Goal: Task Accomplishment & Management: Complete application form

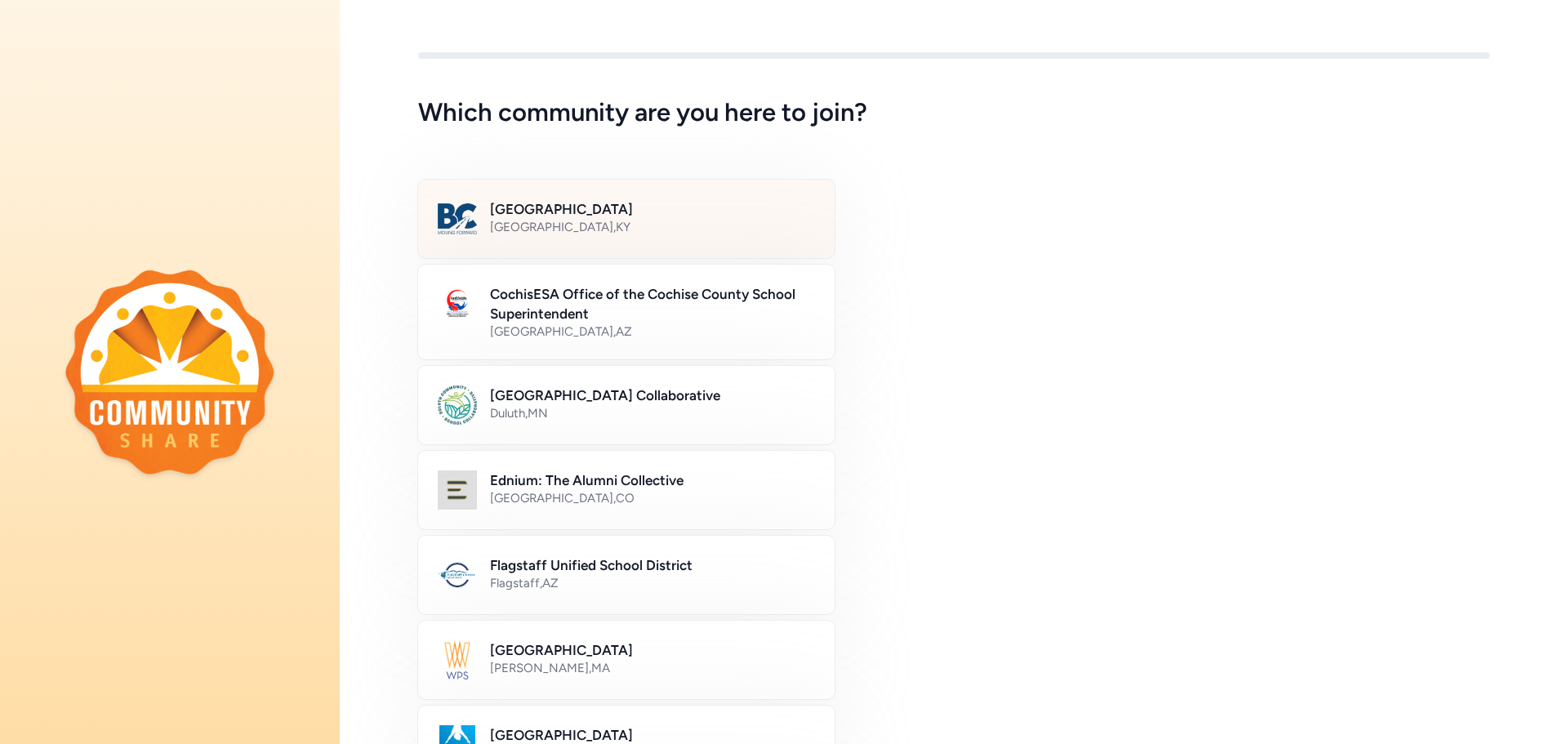
click at [663, 216] on h2 "[GEOGRAPHIC_DATA]" at bounding box center [652, 208] width 325 height 19
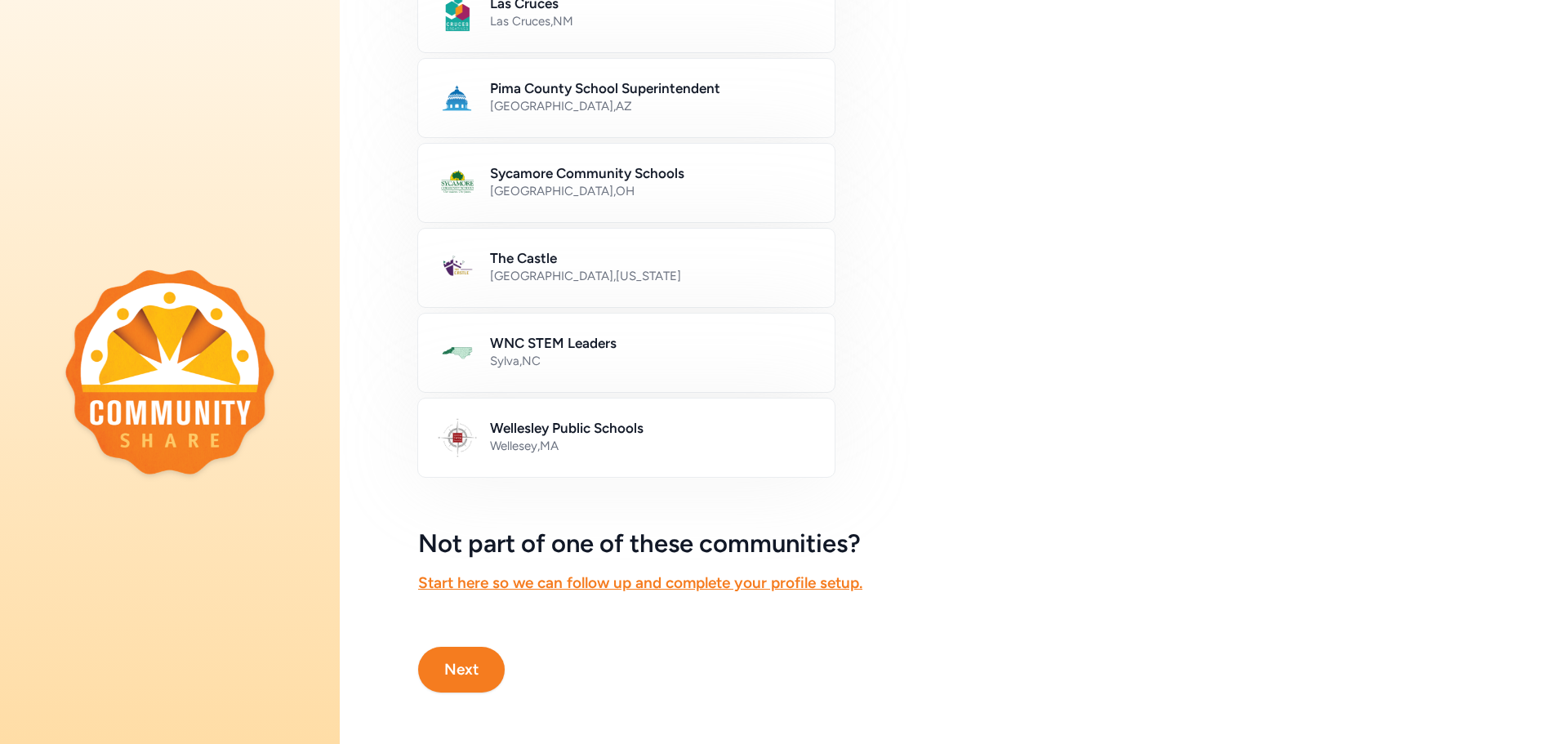
scroll to position [830, 0]
click at [461, 647] on button "Next" at bounding box center [461, 668] width 87 height 46
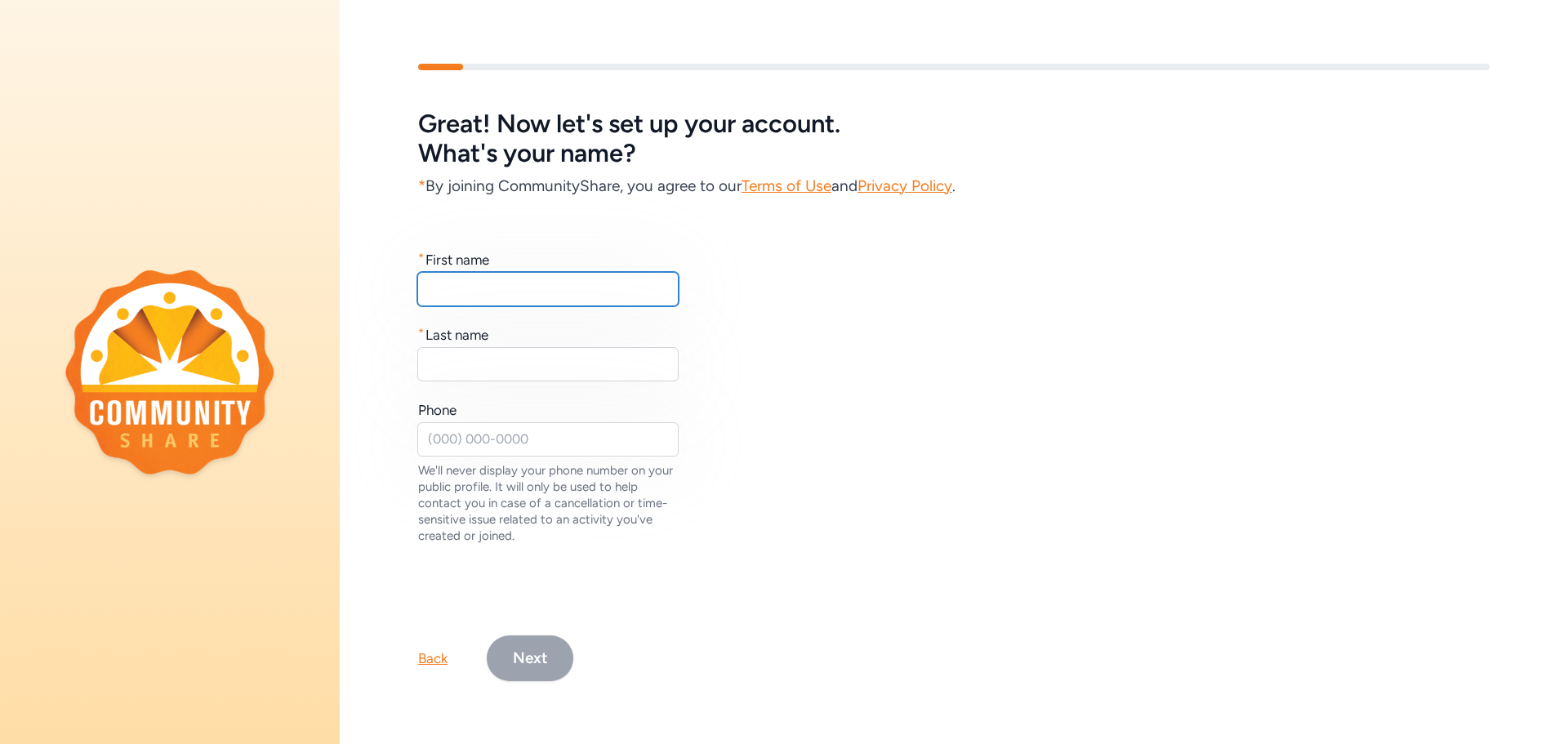
click at [522, 275] on input "text" at bounding box center [547, 289] width 261 height 34
type input "April"
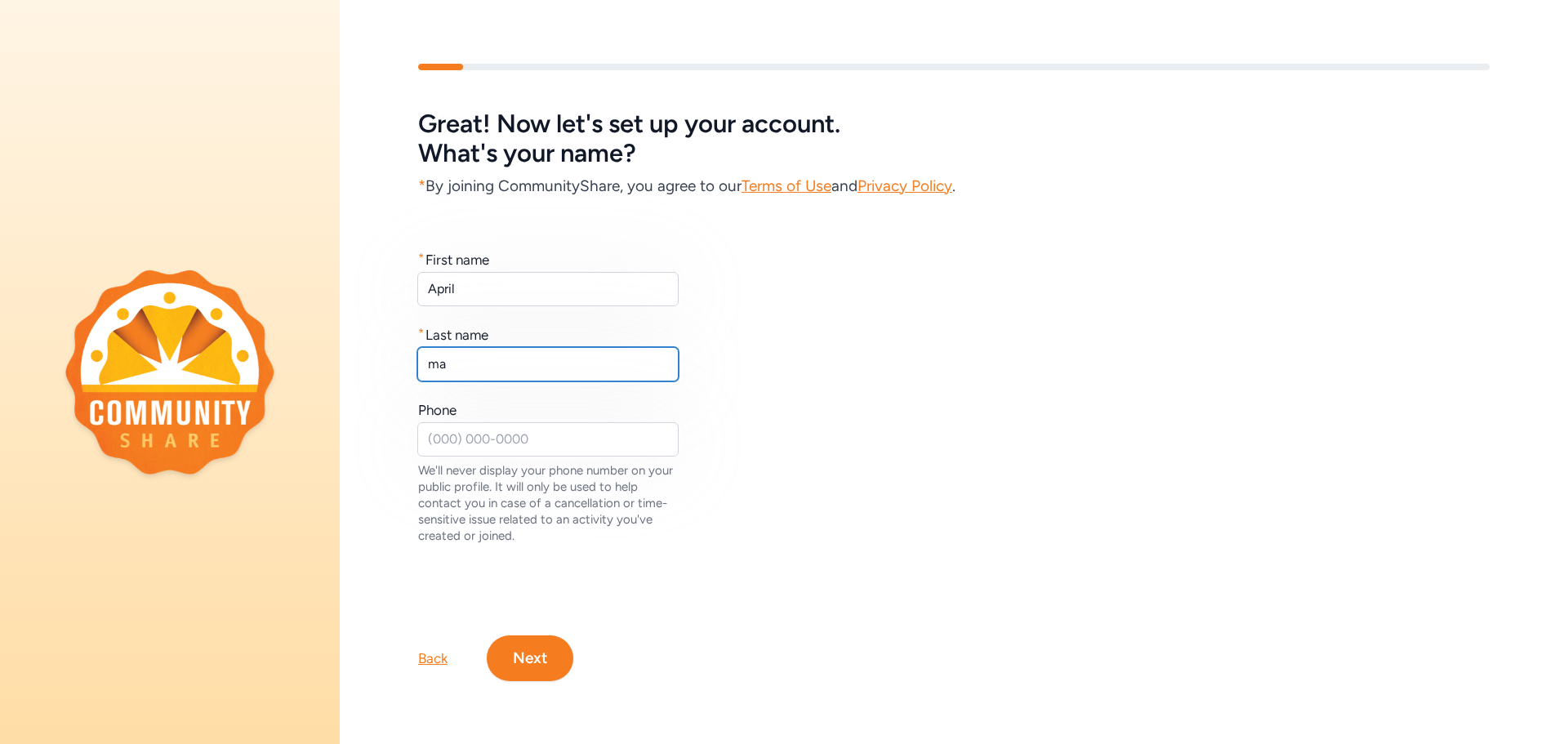
type input "m"
type input "[PERSON_NAME]"
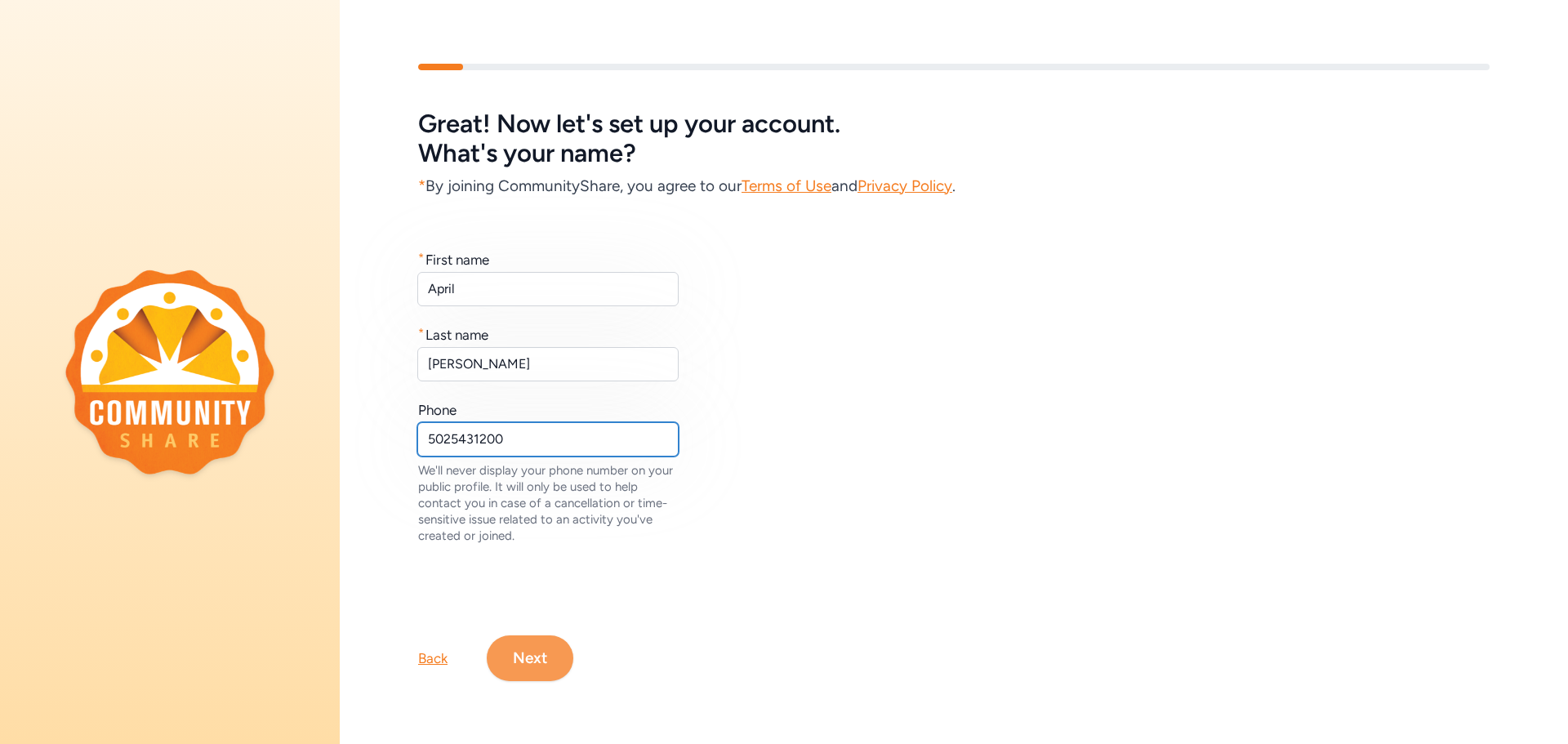
type input "5025431200"
click at [517, 656] on button "Next" at bounding box center [530, 658] width 87 height 46
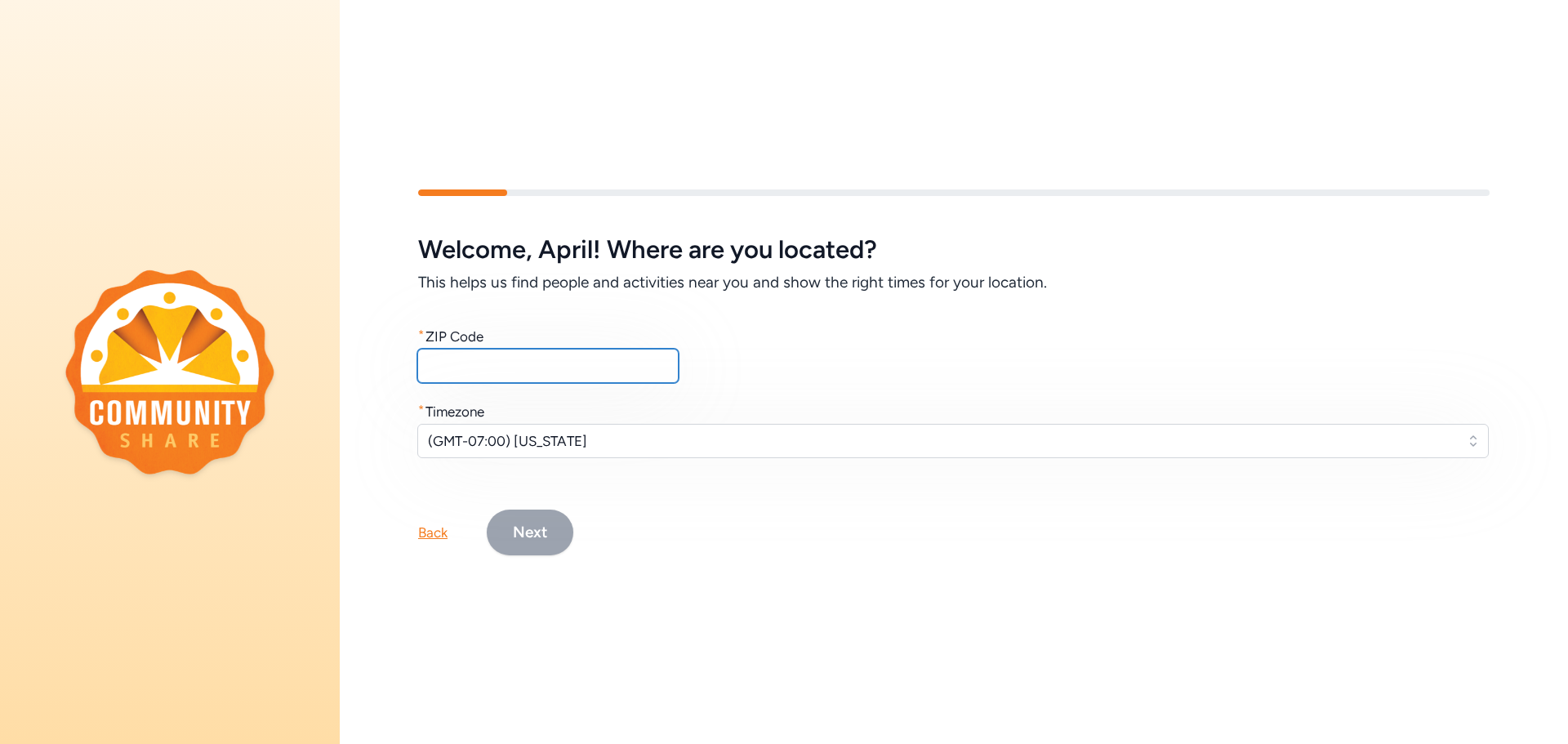
click at [457, 364] on input "text" at bounding box center [547, 365] width 261 height 34
type input "40165"
click at [534, 442] on span "(GMT-07:00) [US_STATE]" at bounding box center [942, 441] width 1028 height 19
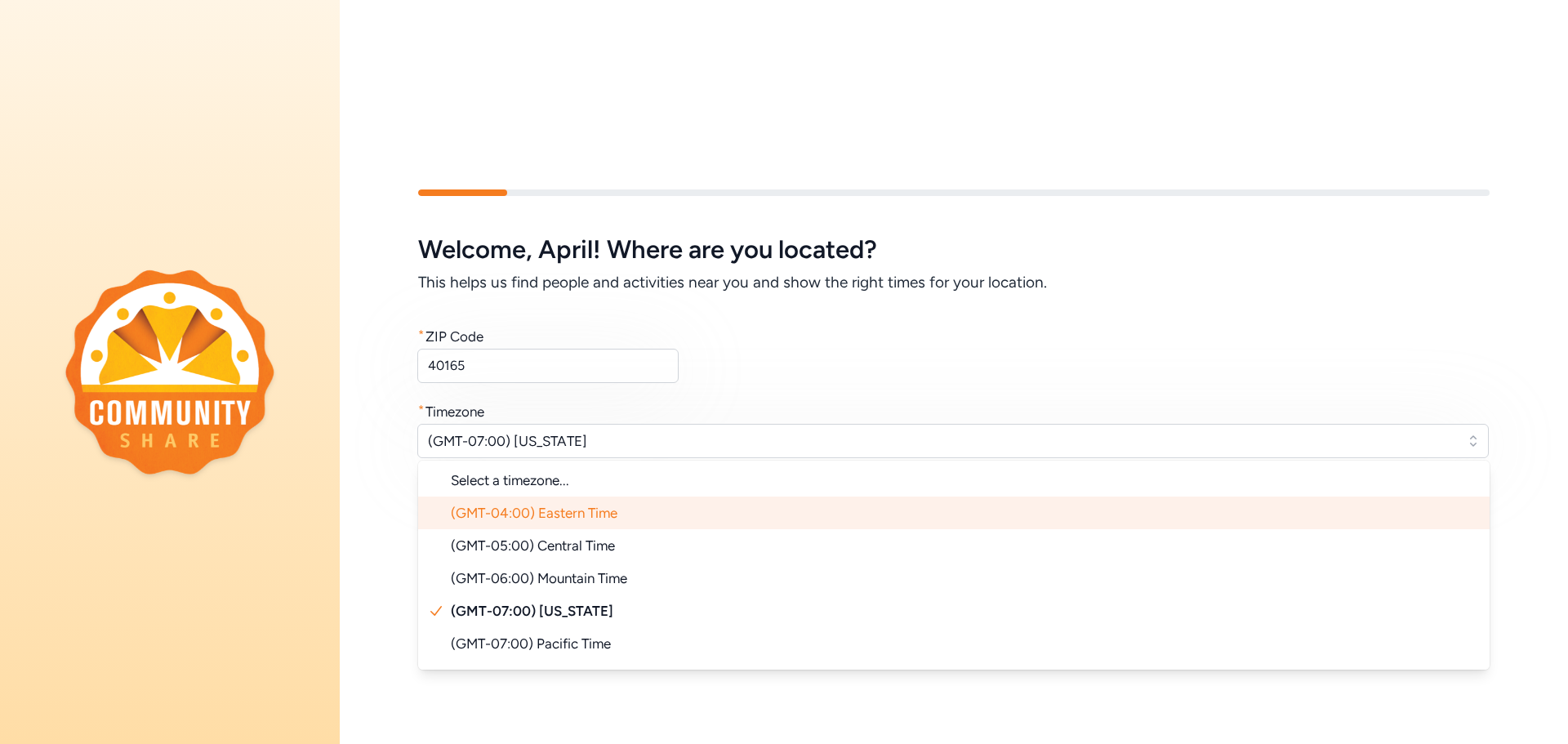
click at [575, 504] on span "(GMT-04:00) Eastern Time" at bounding box center [534, 513] width 167 height 17
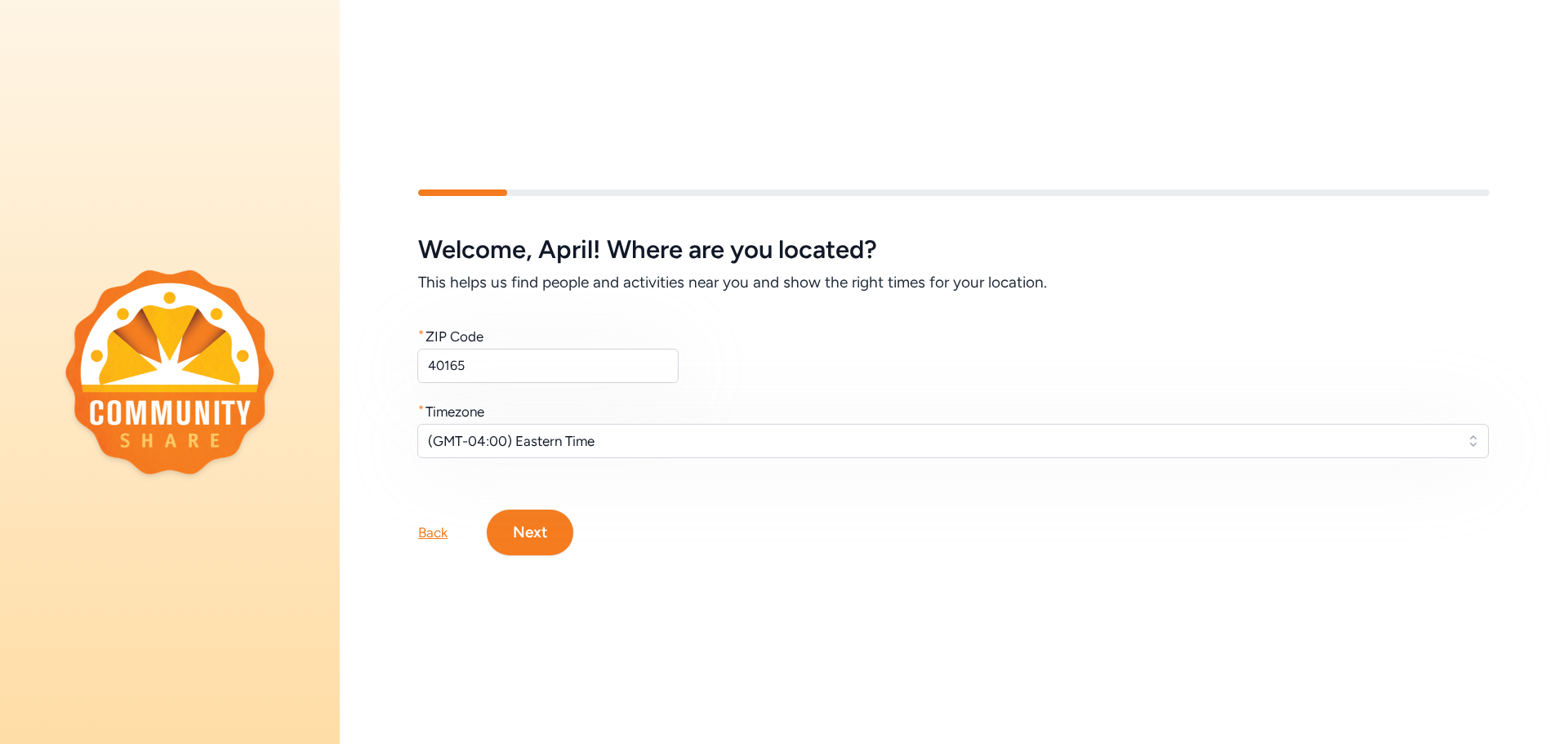
click at [537, 526] on button "Next" at bounding box center [530, 533] width 87 height 46
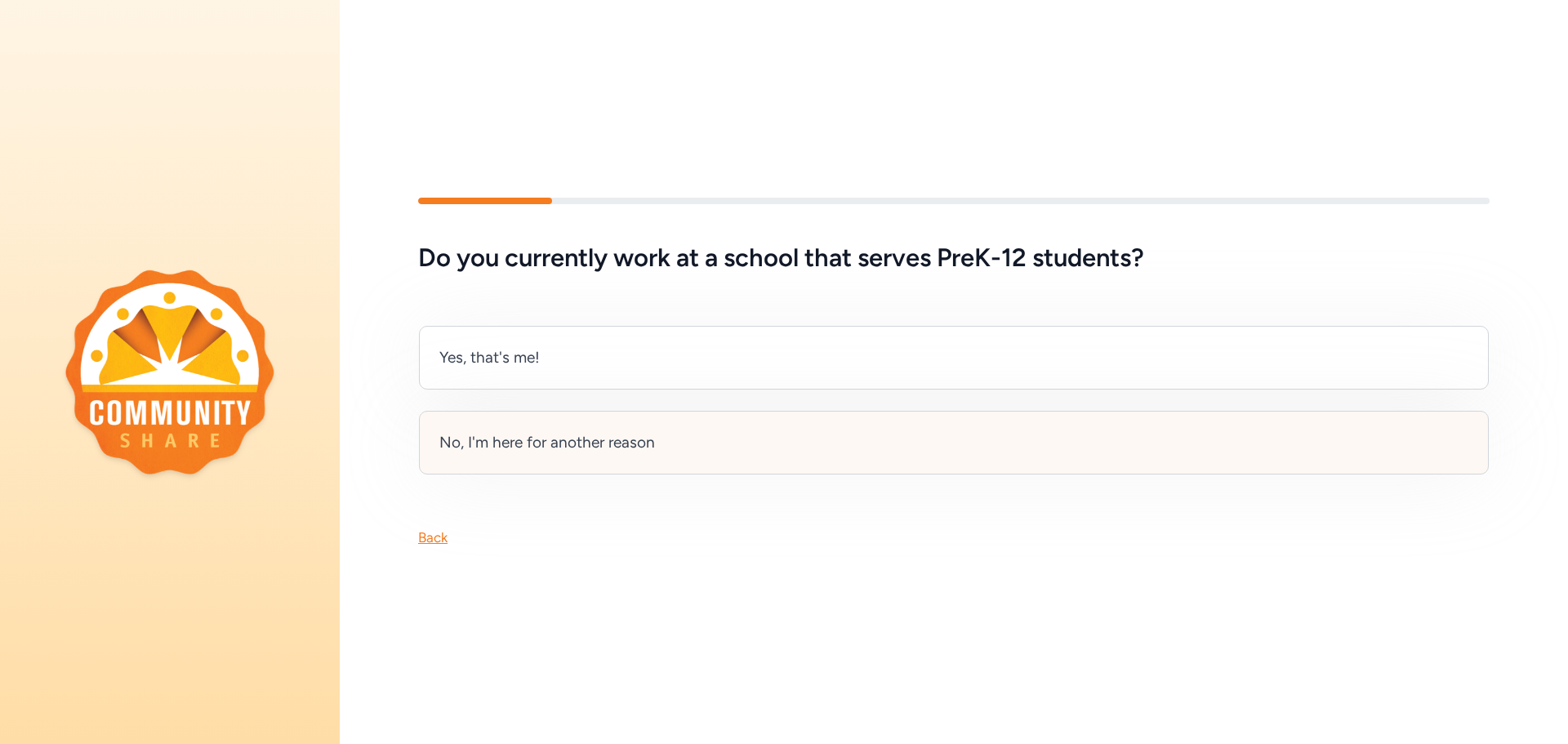
click at [546, 447] on div "No, I'm here for another reason" at bounding box center [954, 442] width 1070 height 64
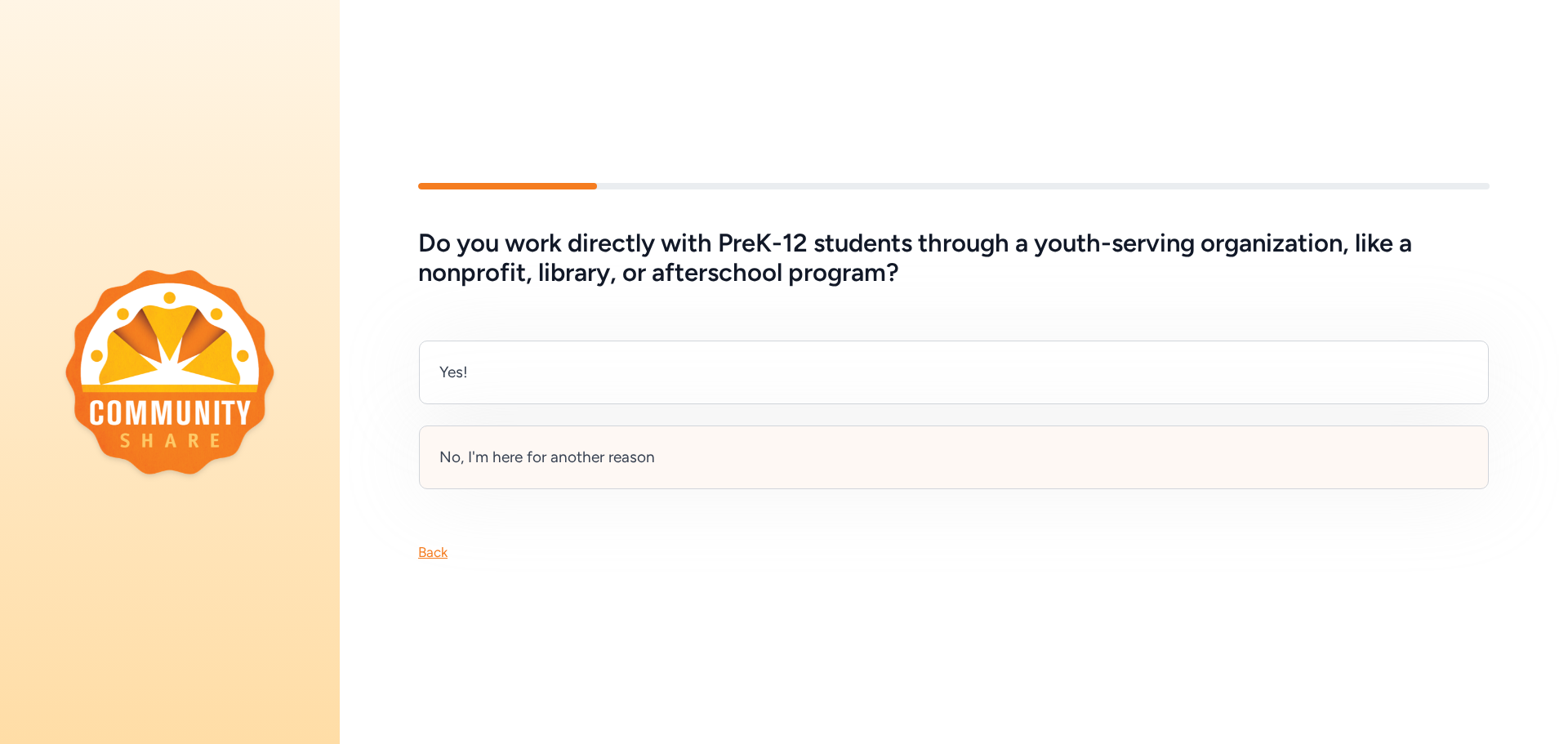
click at [543, 445] on div "No, I'm here for another reason" at bounding box center [547, 456] width 216 height 23
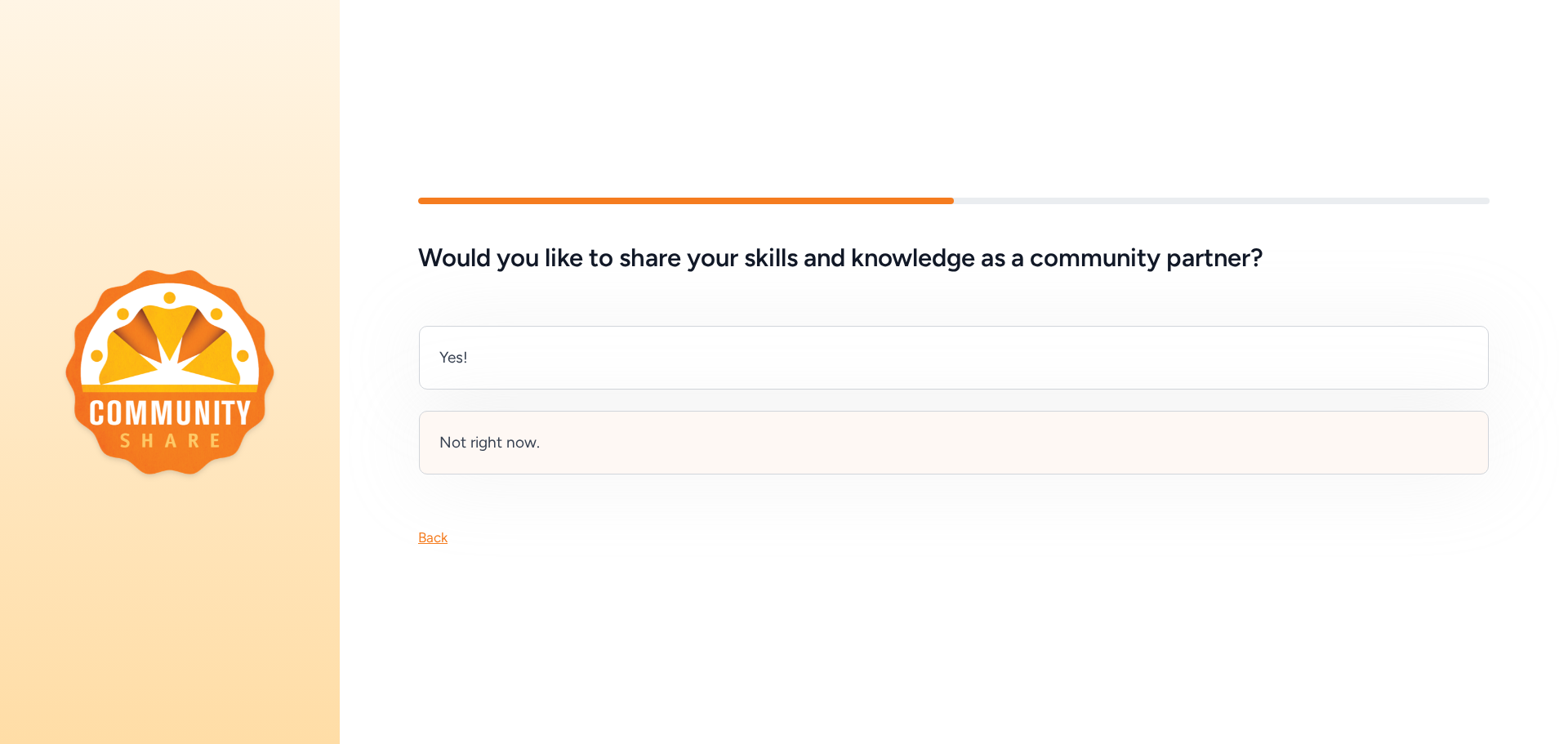
click at [557, 438] on div "Not right now." at bounding box center [954, 442] width 1070 height 64
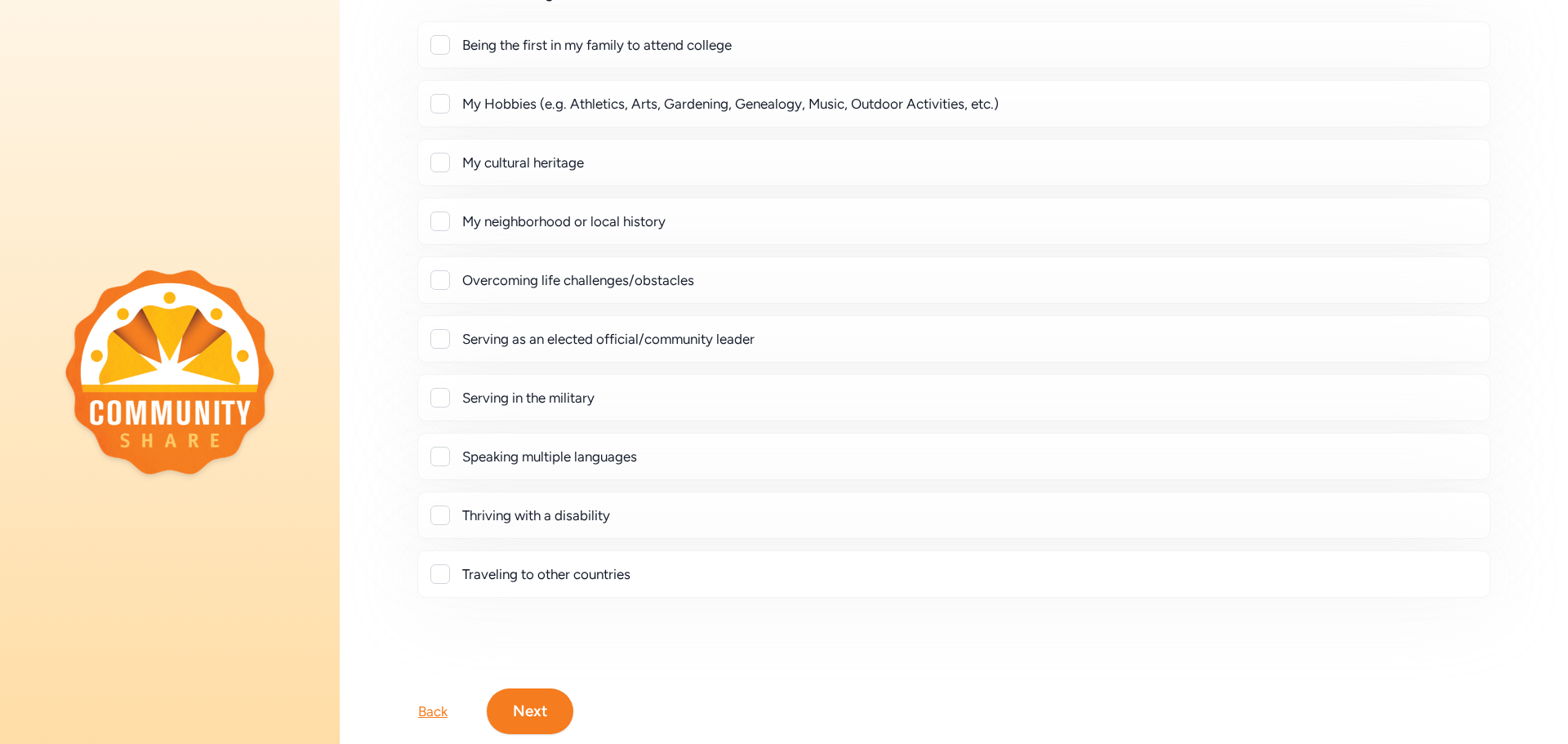
scroll to position [209, 0]
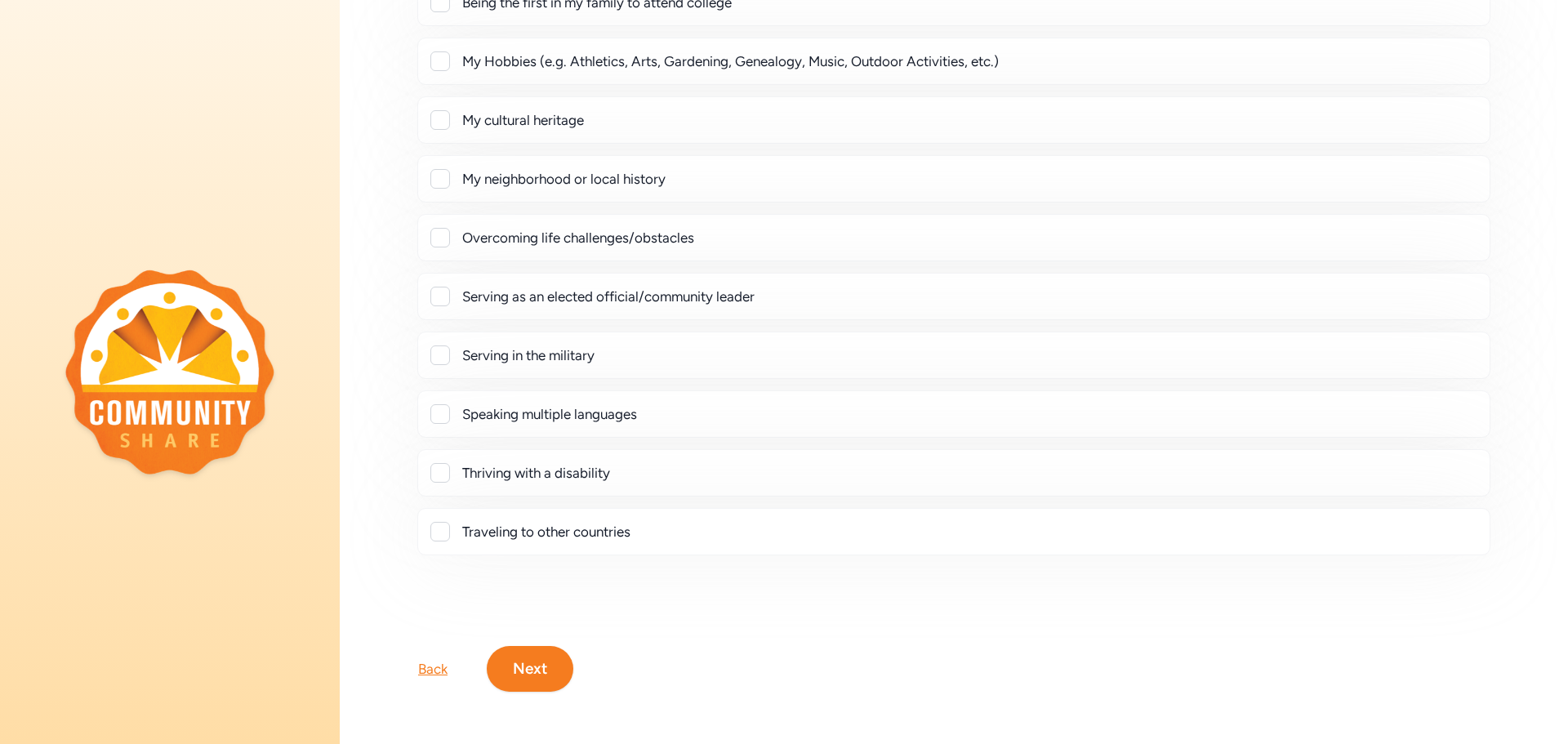
click at [442, 228] on div at bounding box center [440, 237] width 19 height 19
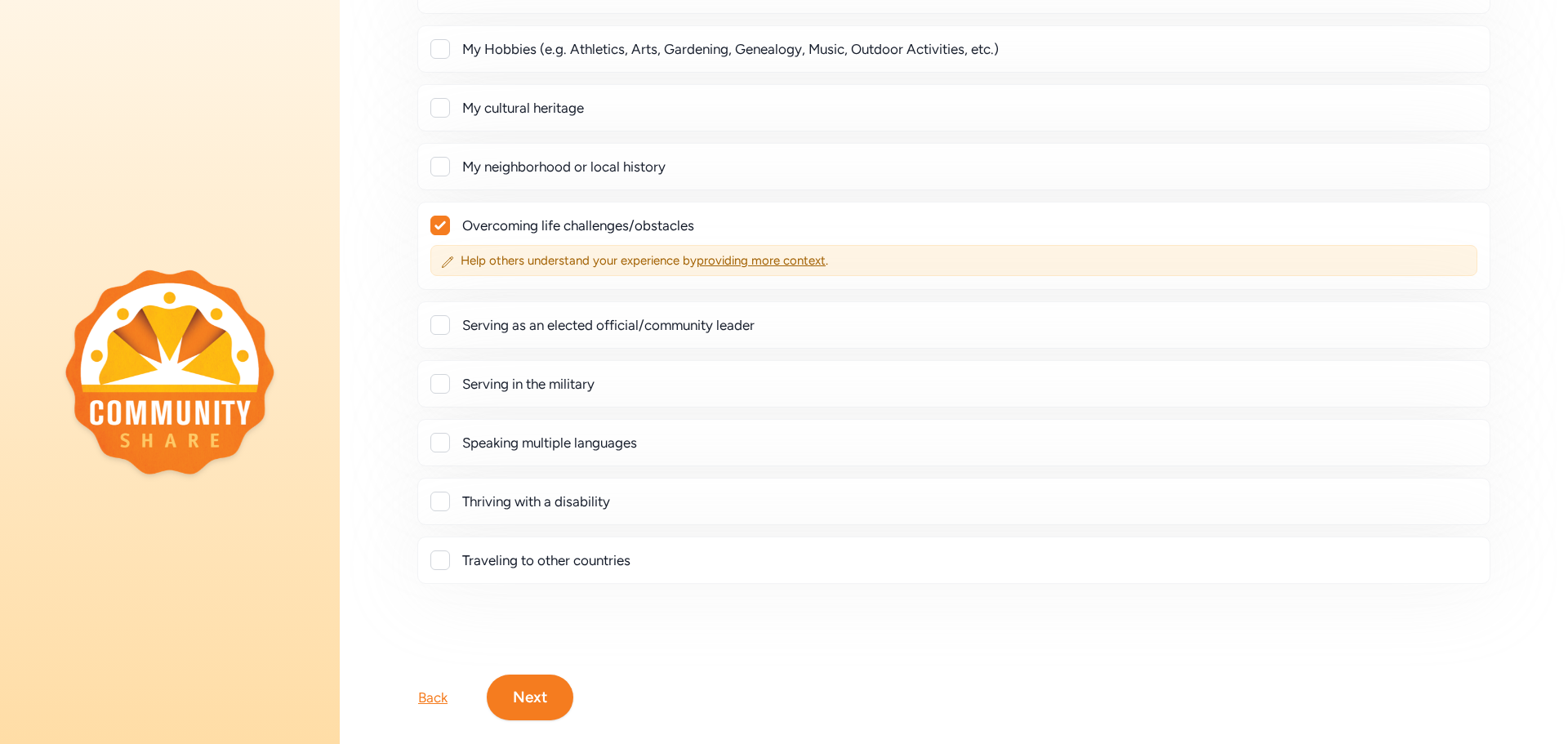
click at [432, 220] on div at bounding box center [440, 225] width 18 height 18
checkbox input "false"
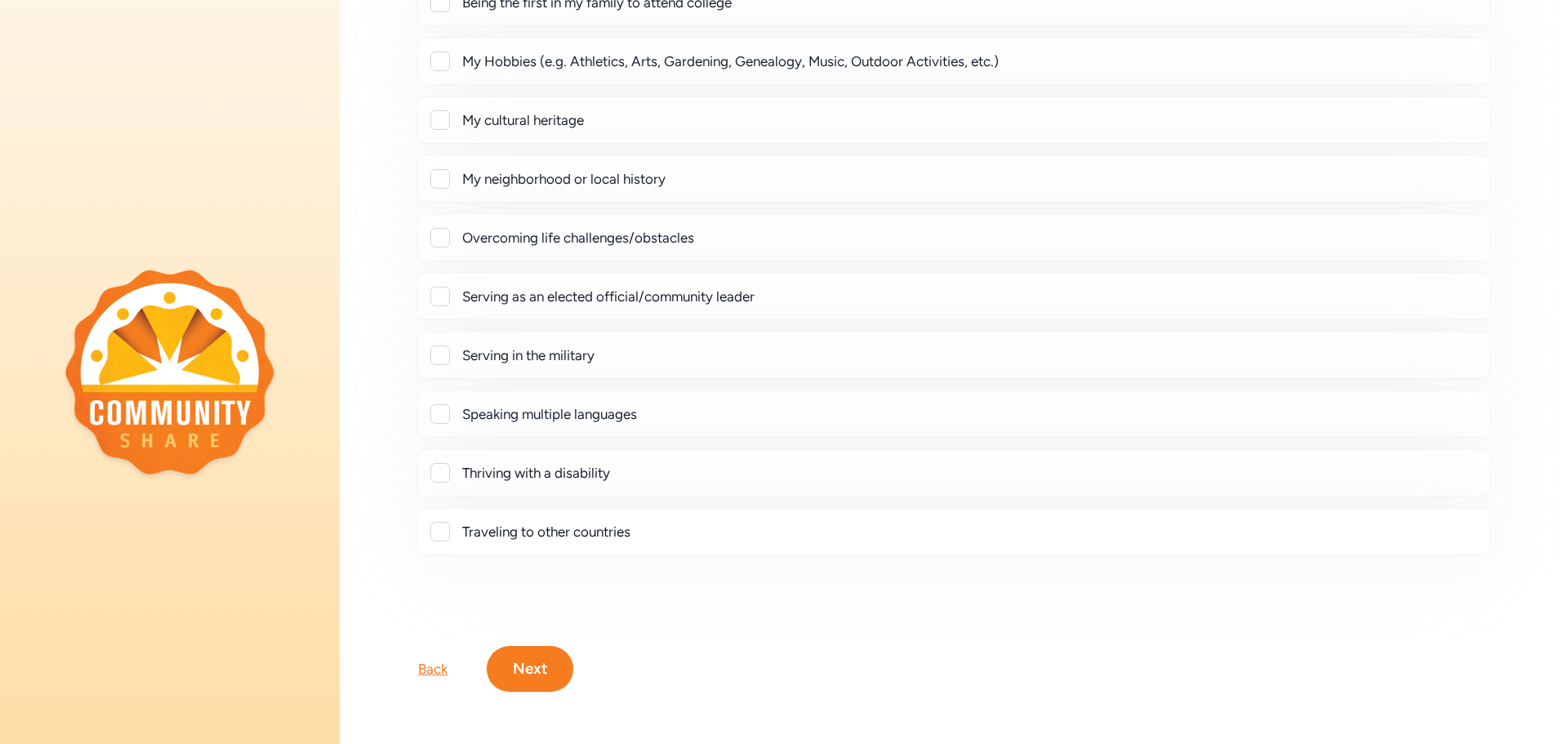
click at [552, 657] on button "Next" at bounding box center [530, 668] width 87 height 46
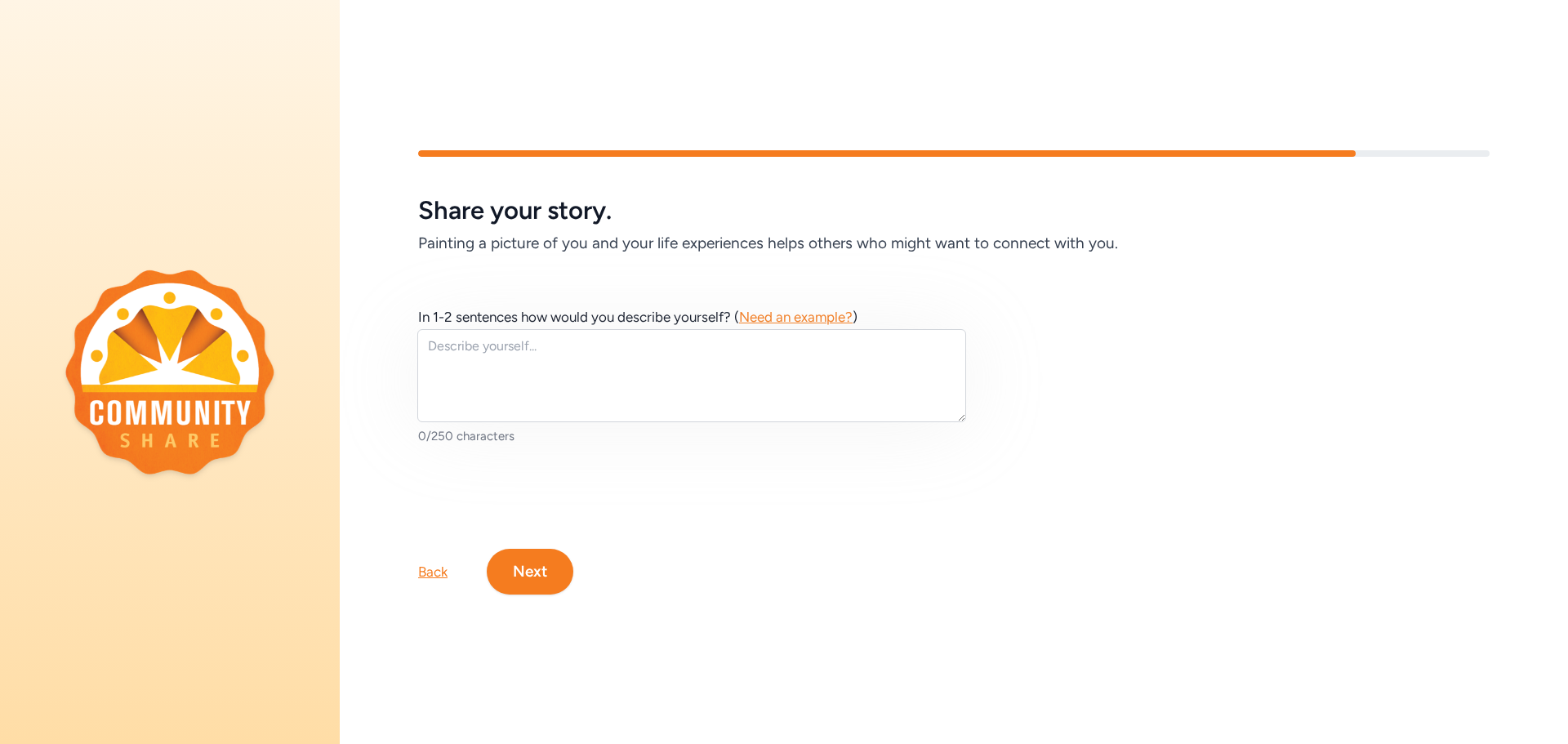
click at [552, 560] on button "Next" at bounding box center [530, 572] width 87 height 46
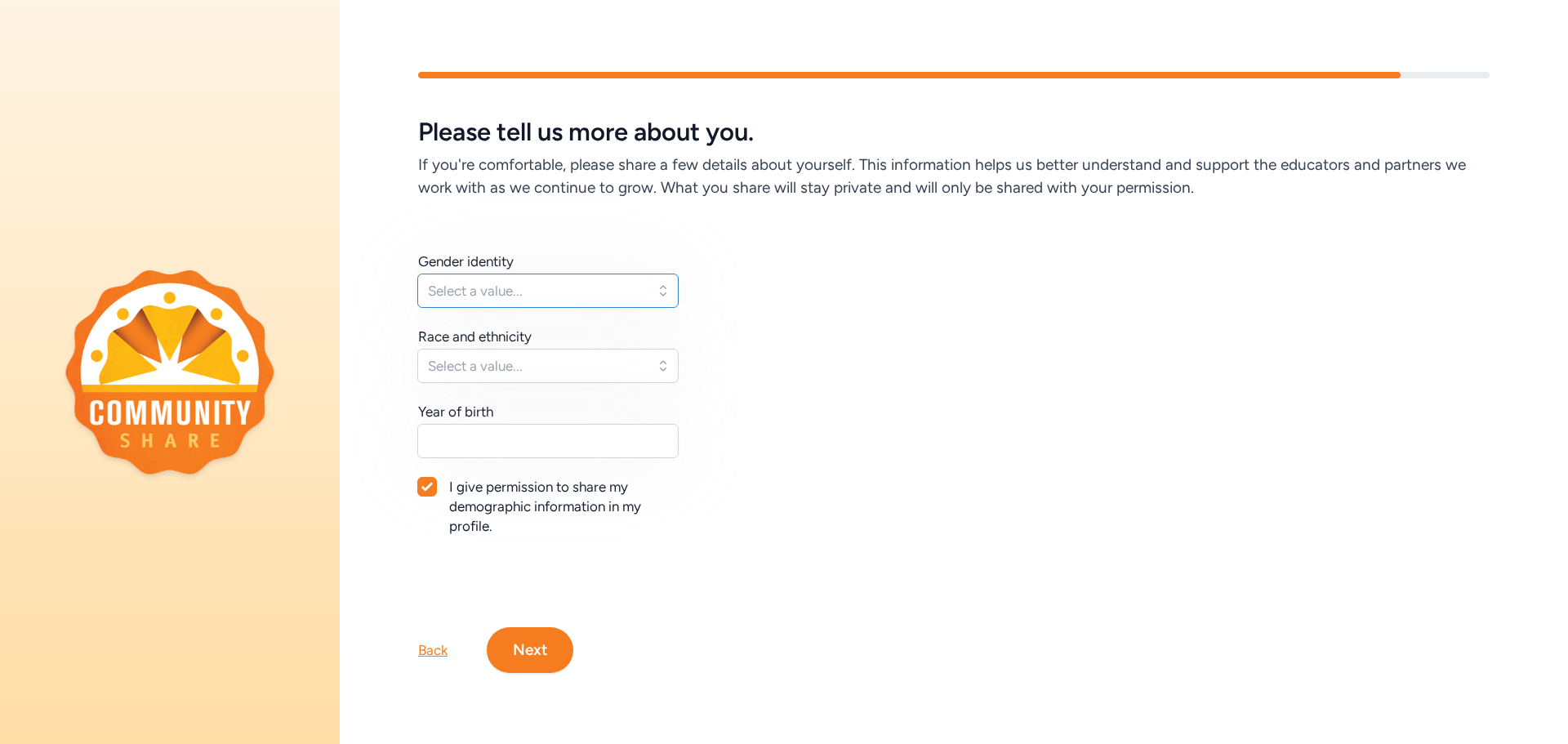
click at [638, 293] on span "Select a value..." at bounding box center [537, 290] width 218 height 19
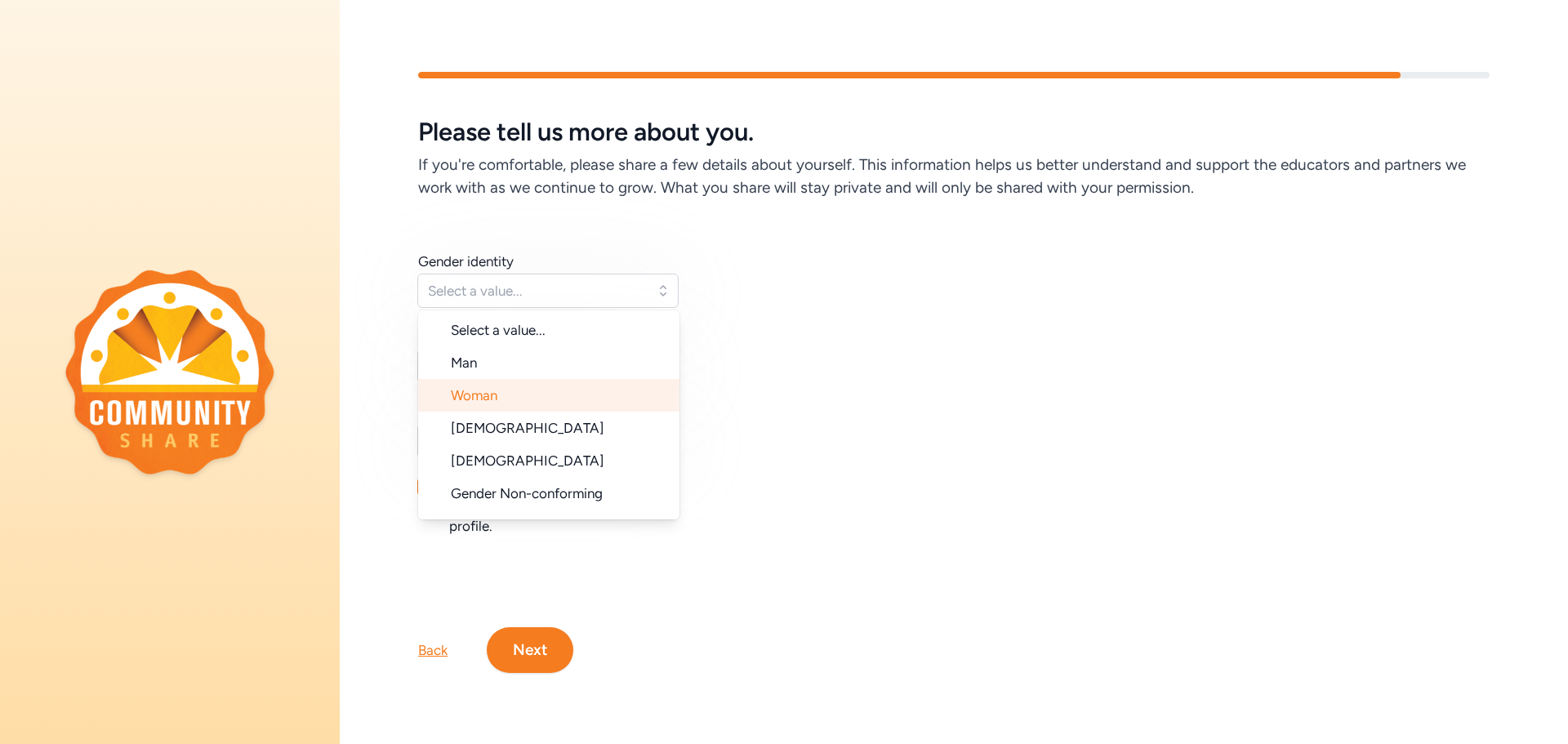
click at [497, 388] on span "Woman" at bounding box center [474, 396] width 46 height 17
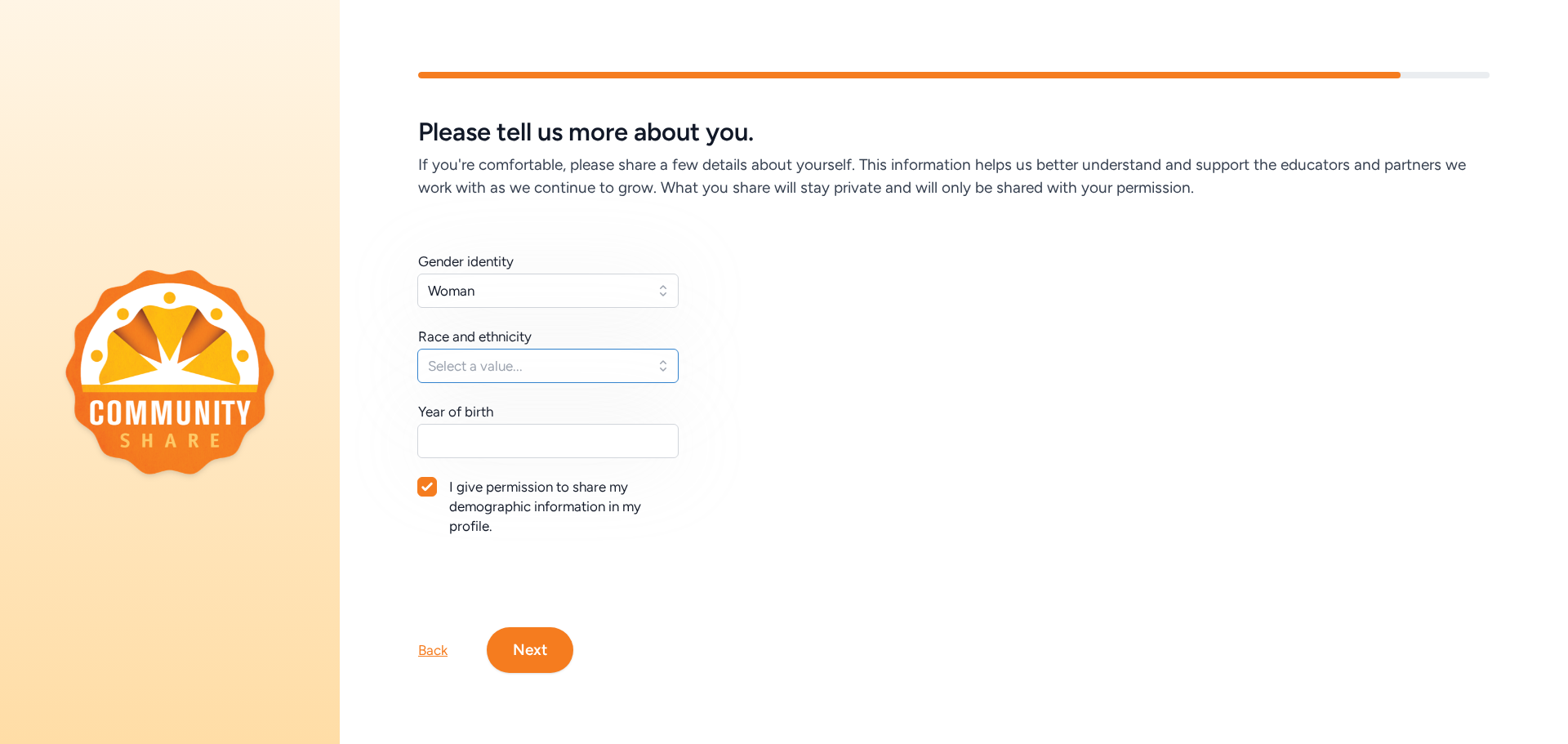
click at [506, 360] on span "Select a value..." at bounding box center [537, 365] width 218 height 19
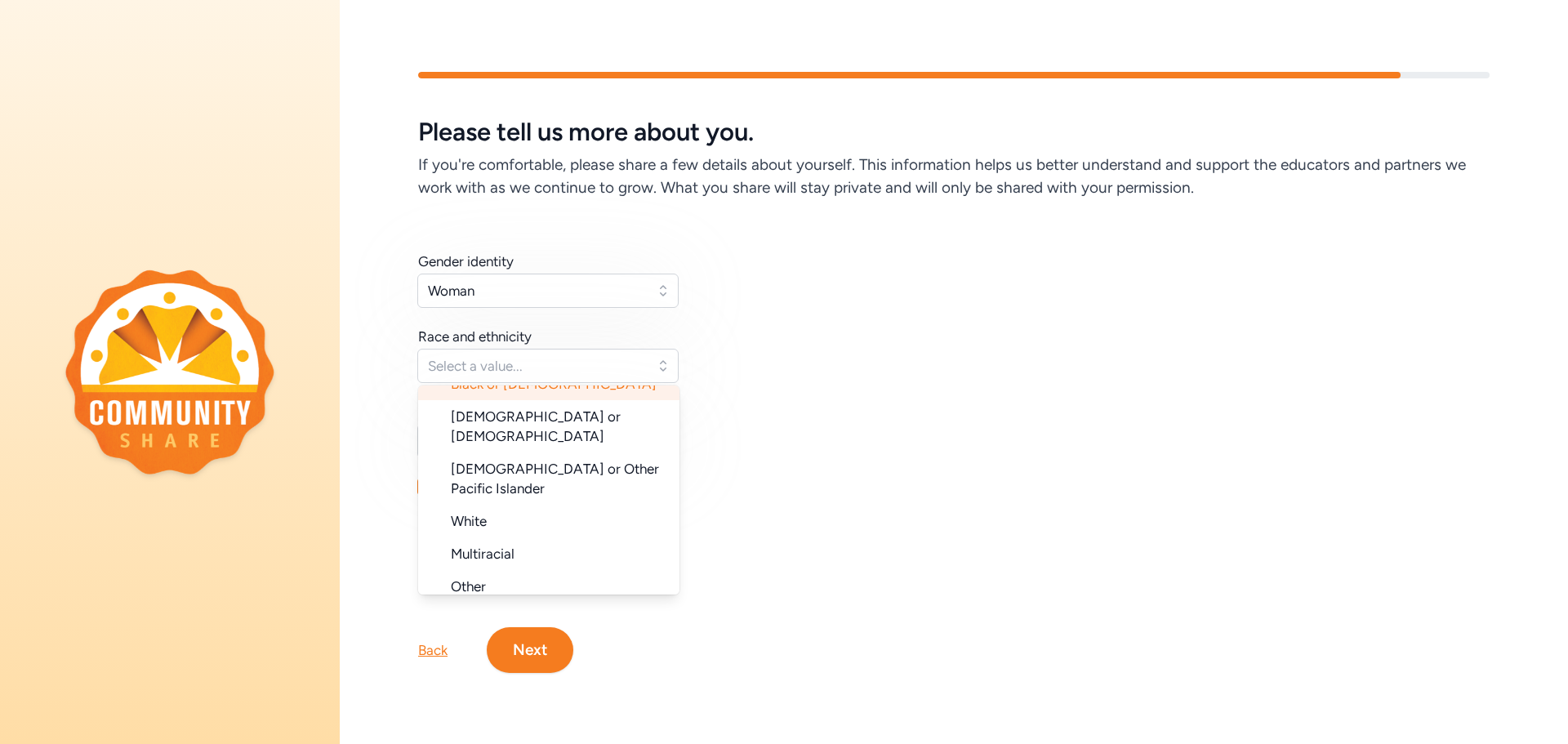
scroll to position [163, 0]
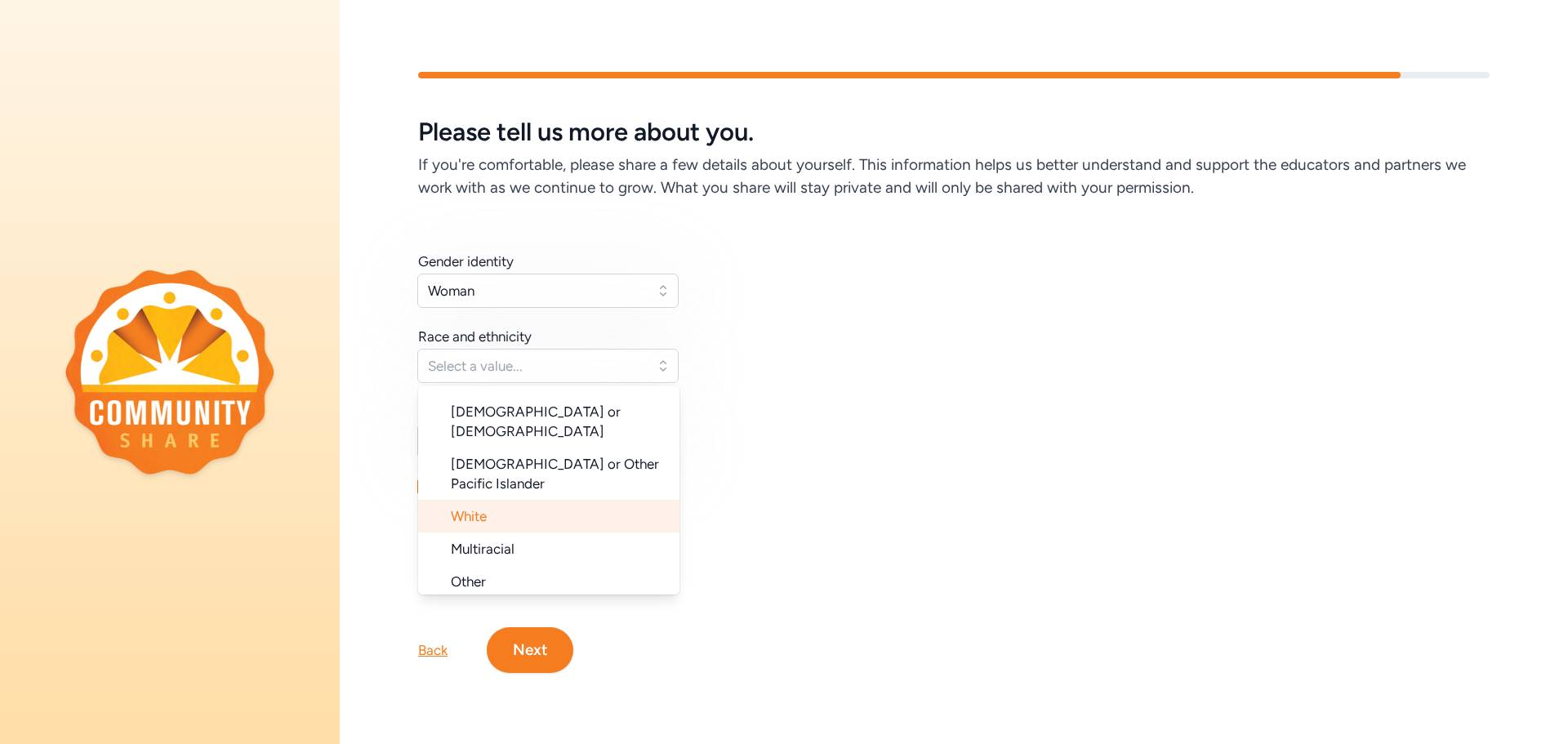
click at [524, 500] on li "White" at bounding box center [548, 515] width 261 height 32
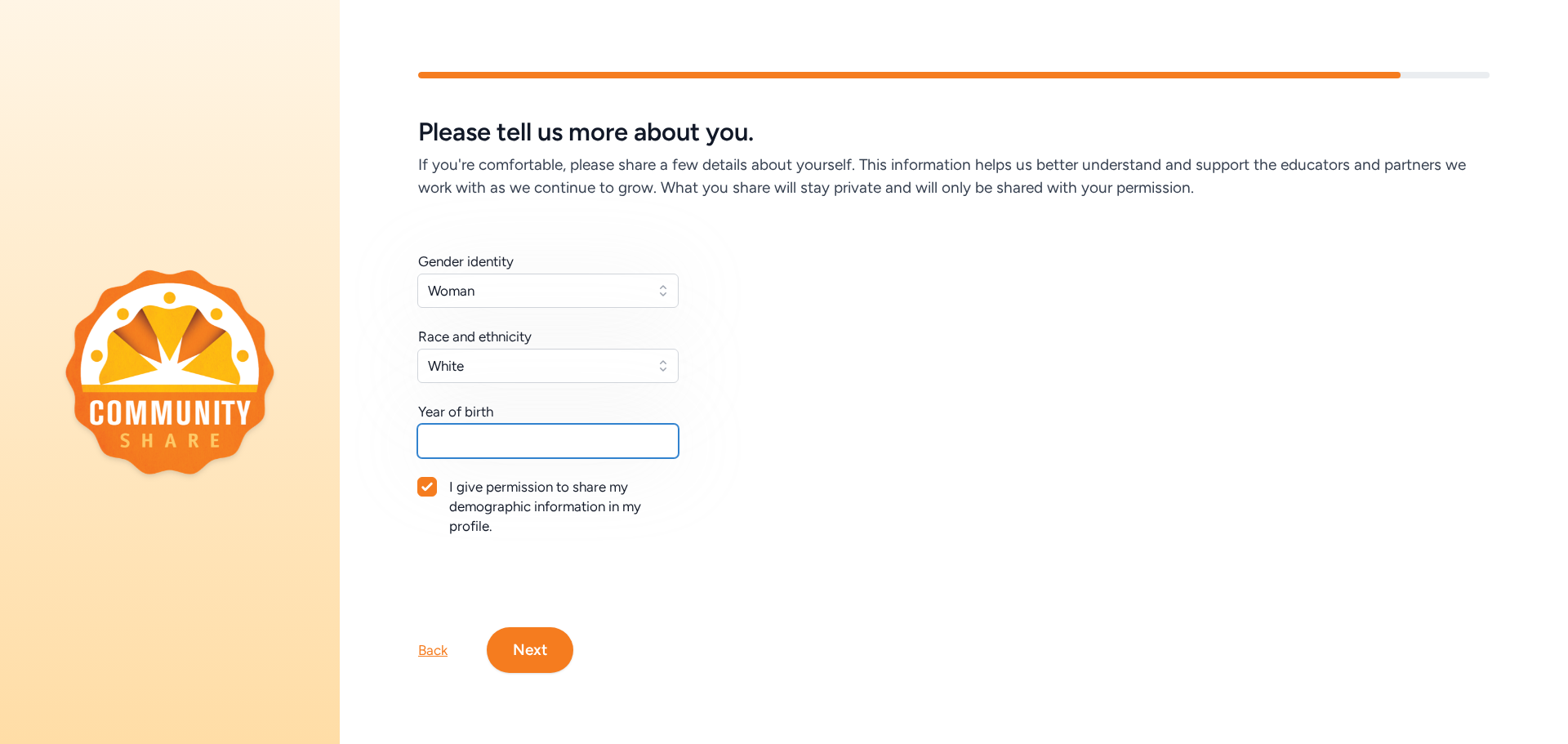
click at [521, 430] on input "text" at bounding box center [547, 441] width 261 height 34
type input "1975"
click at [553, 644] on button "Next" at bounding box center [530, 650] width 87 height 46
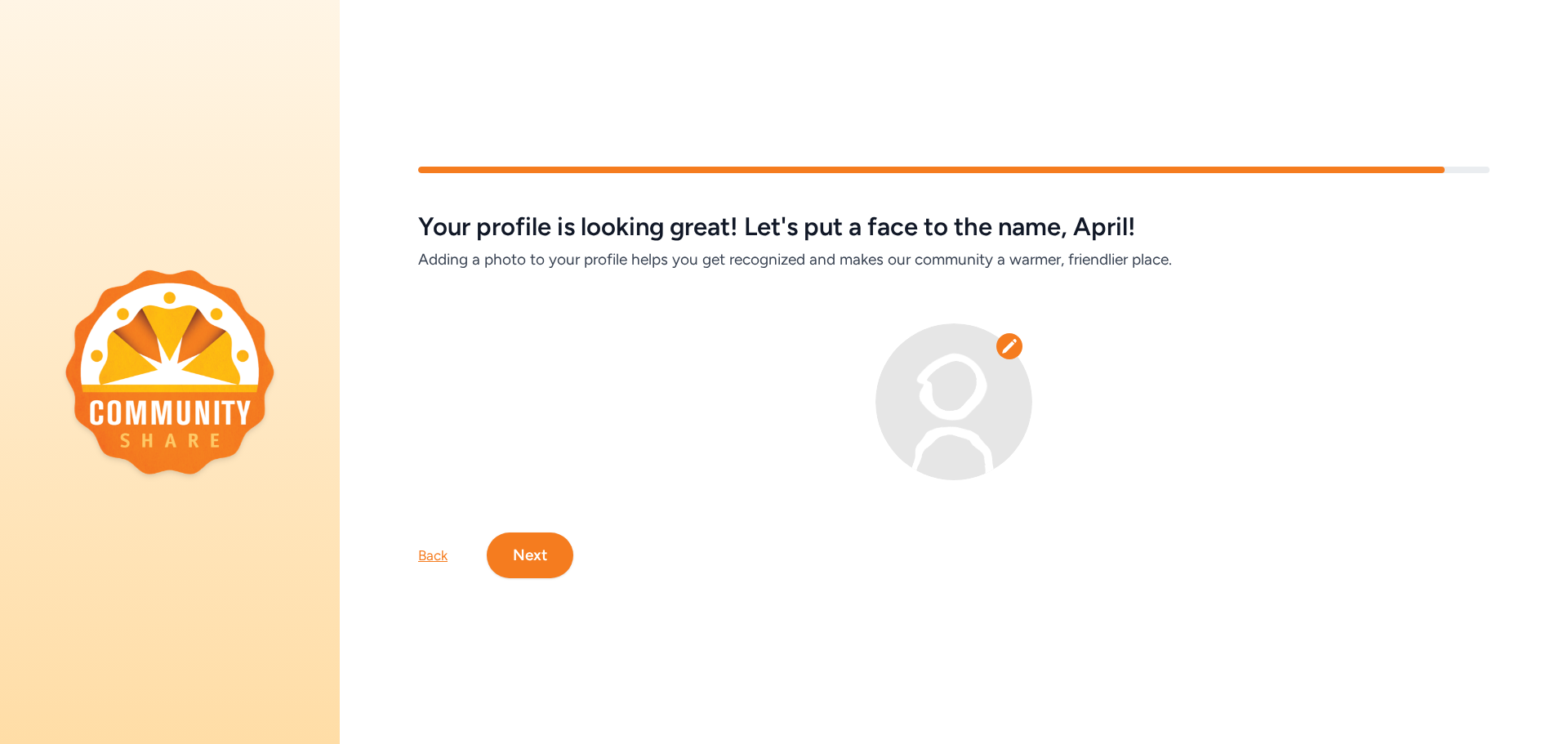
click at [562, 549] on button "Next" at bounding box center [530, 555] width 87 height 46
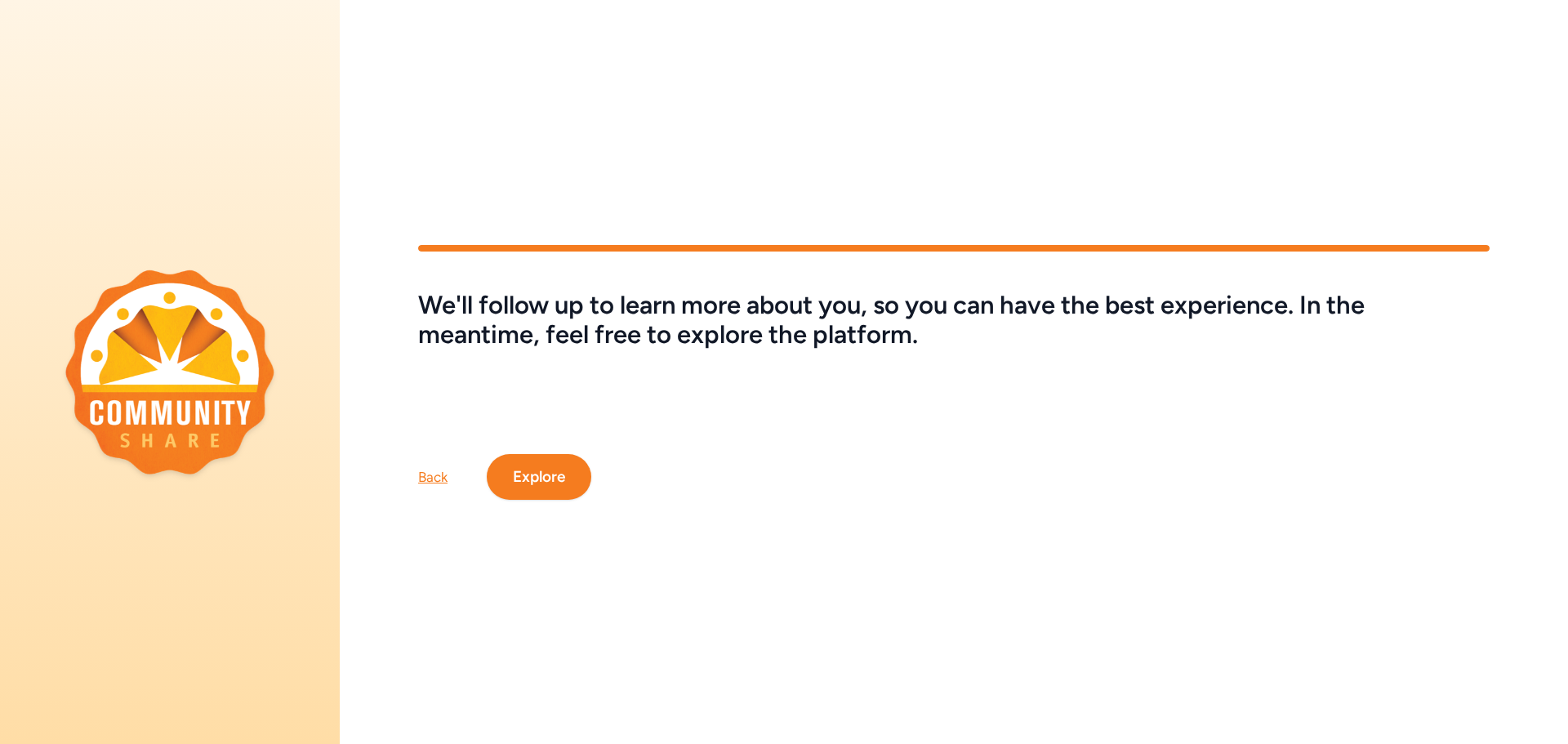
click at [552, 473] on button "Explore" at bounding box center [539, 477] width 104 height 46
